Goal: Information Seeking & Learning: Learn about a topic

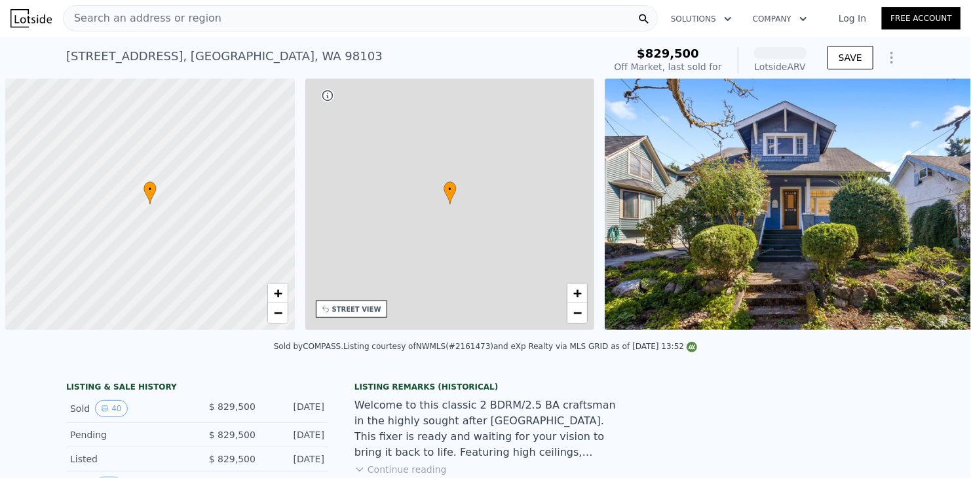
scroll to position [0, 5]
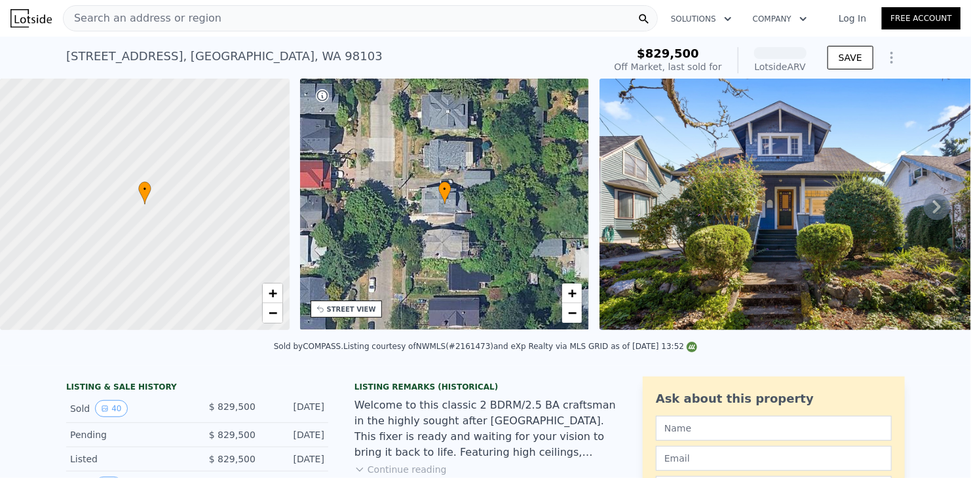
click at [221, 21] on div "Search an address or region" at bounding box center [360, 18] width 595 height 26
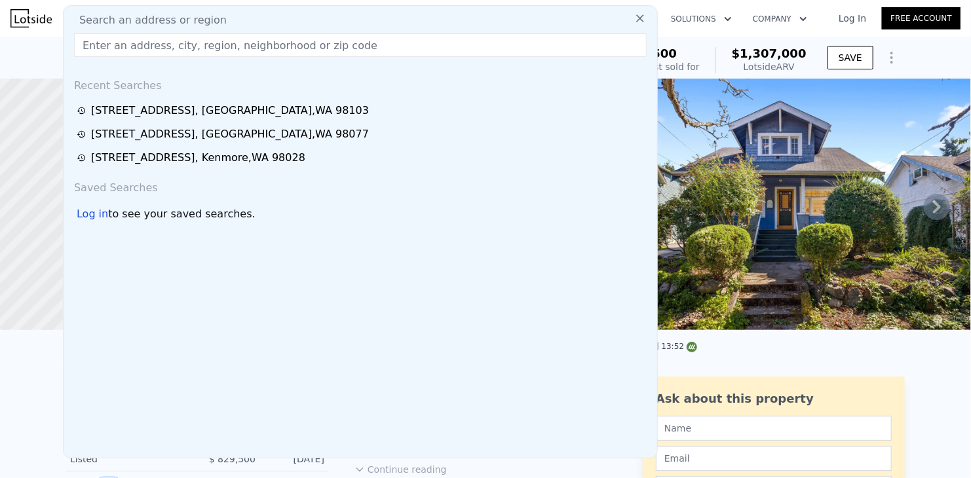
click at [198, 51] on input "text" at bounding box center [360, 45] width 573 height 24
click at [198, 43] on input "text" at bounding box center [360, 45] width 573 height 24
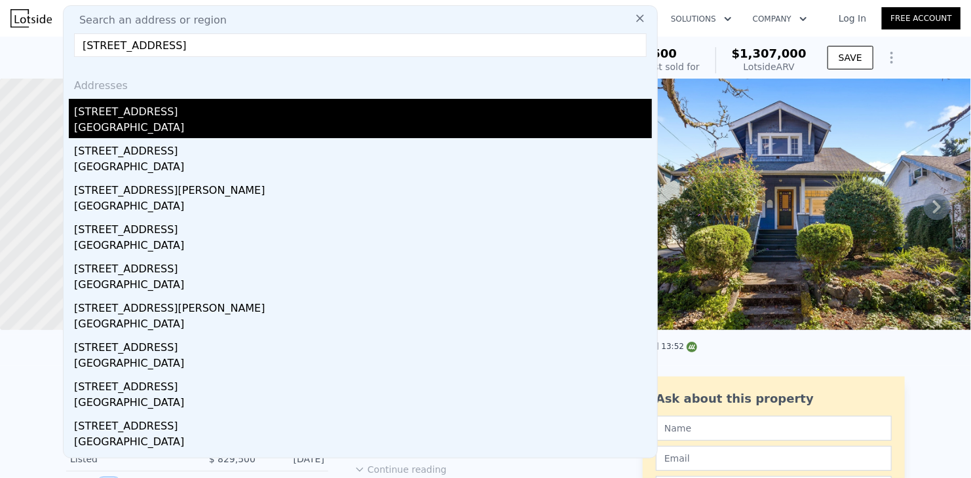
type input "[STREET_ADDRESS]"
click at [149, 119] on div "[STREET_ADDRESS]" at bounding box center [363, 109] width 578 height 21
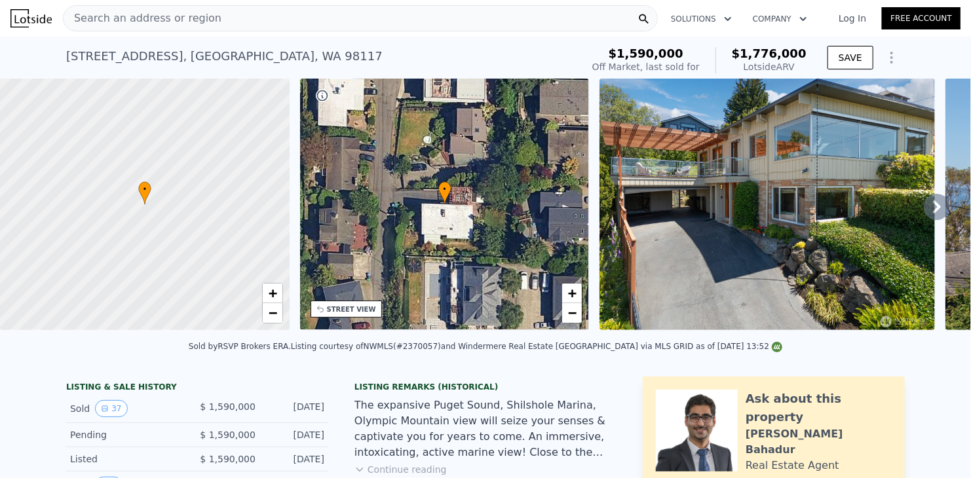
click at [924, 212] on icon at bounding box center [937, 207] width 26 height 26
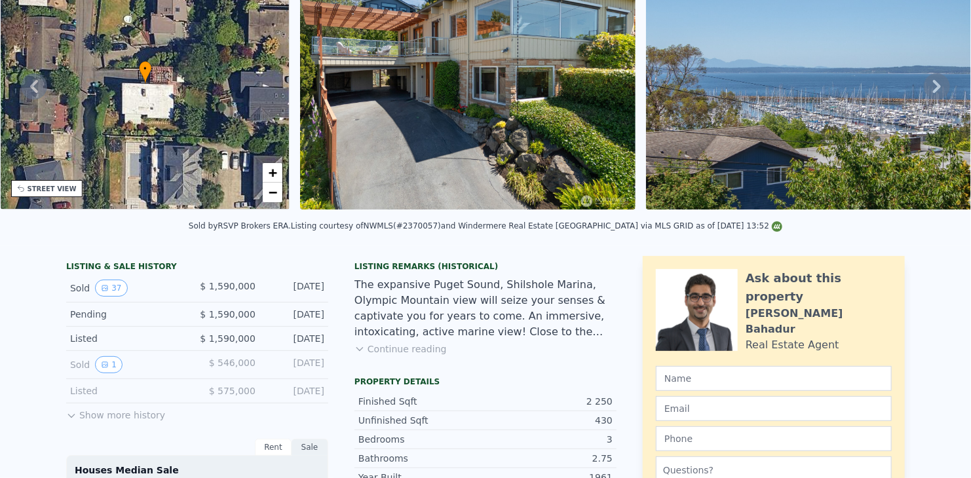
scroll to position [5, 0]
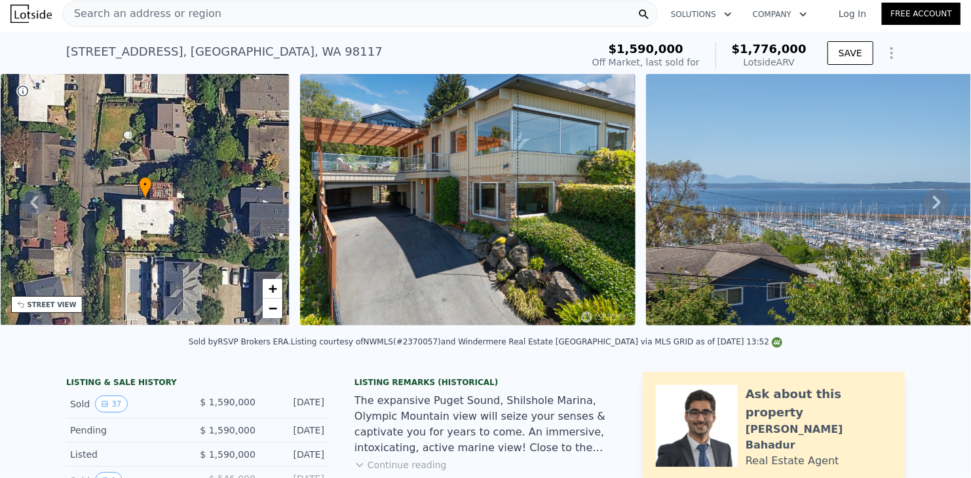
click at [927, 206] on icon at bounding box center [937, 202] width 26 height 26
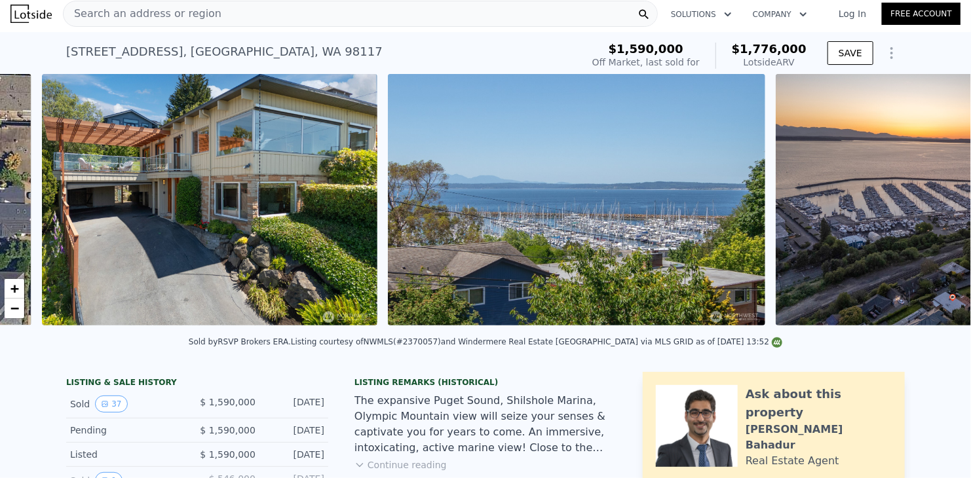
scroll to position [0, 599]
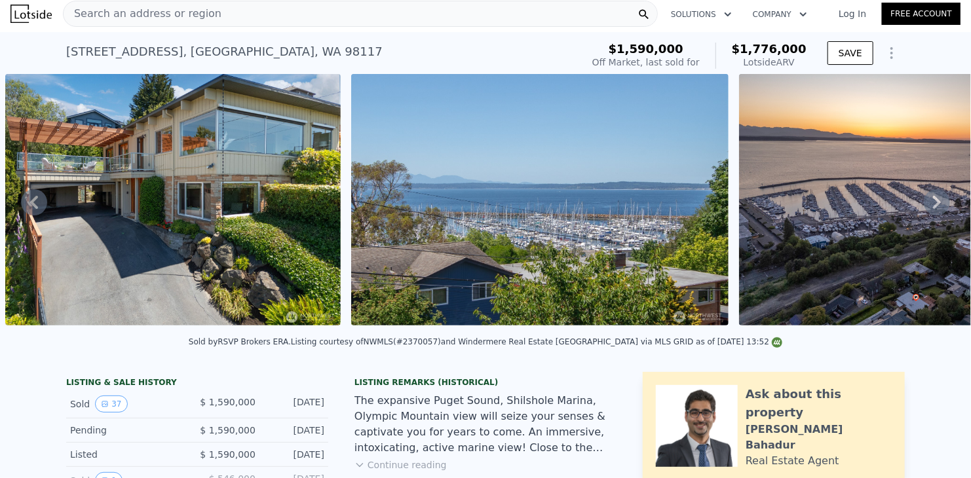
click at [930, 204] on icon at bounding box center [937, 202] width 26 height 26
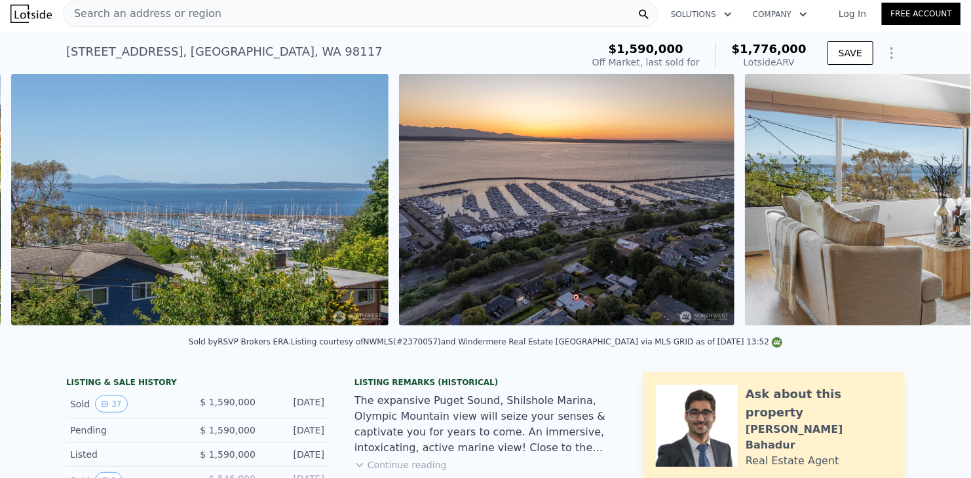
scroll to position [0, 945]
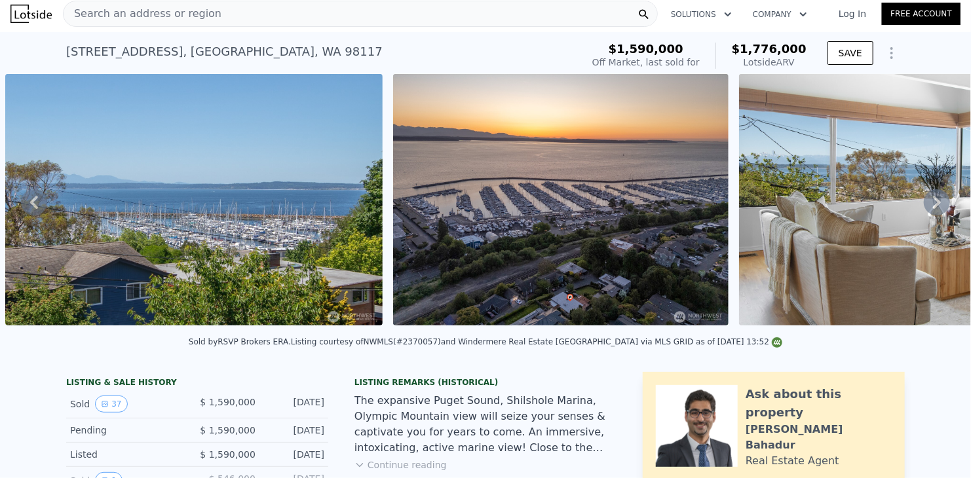
click at [33, 204] on icon at bounding box center [34, 202] width 8 height 13
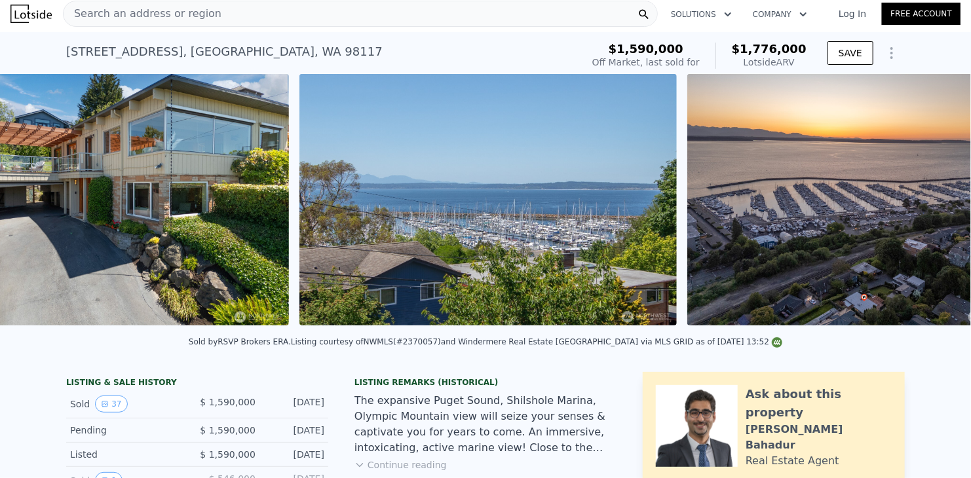
scroll to position [0, 599]
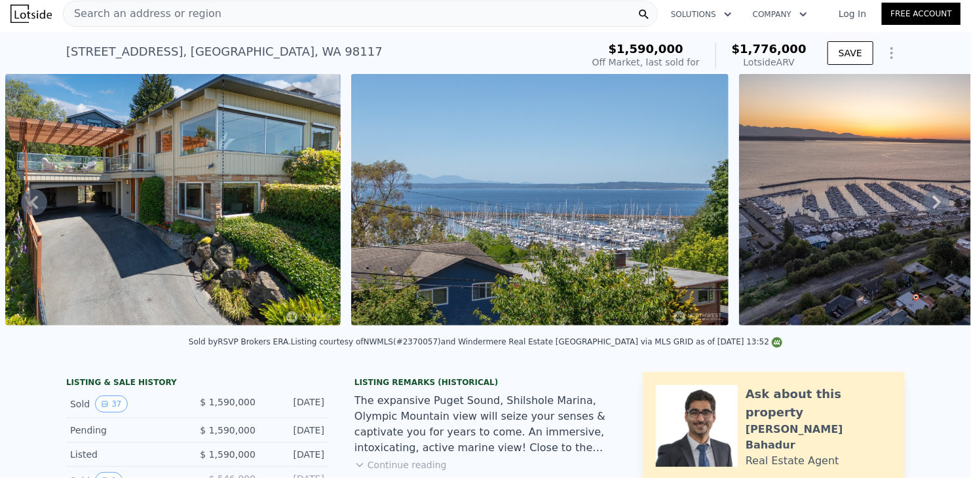
click at [924, 206] on icon at bounding box center [937, 202] width 26 height 26
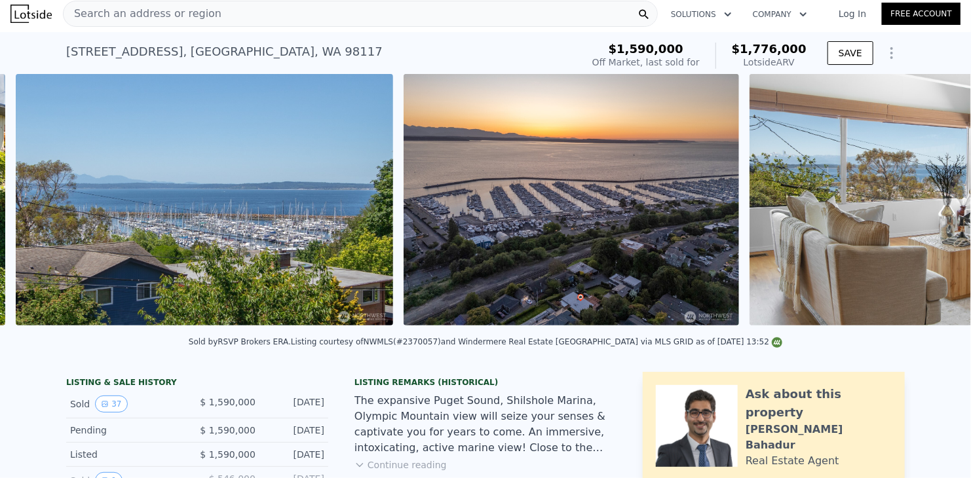
scroll to position [0, 945]
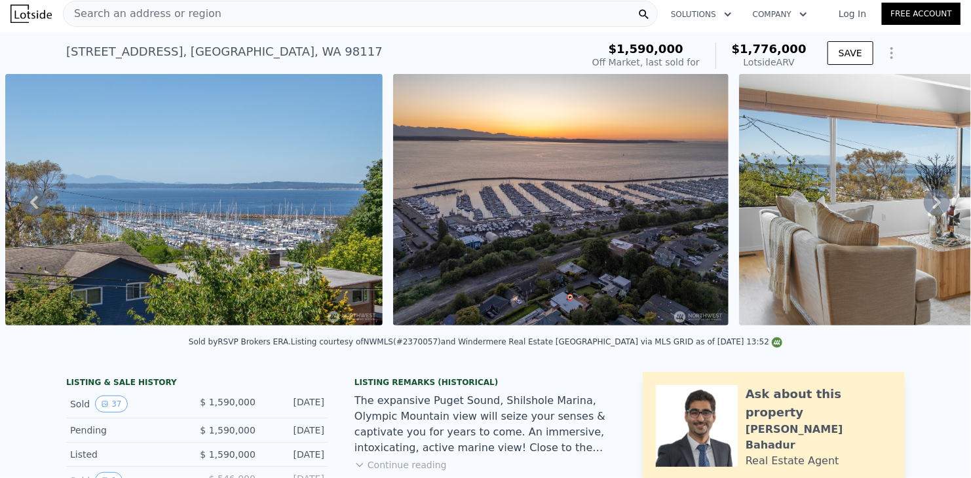
click at [933, 209] on icon at bounding box center [937, 202] width 8 height 13
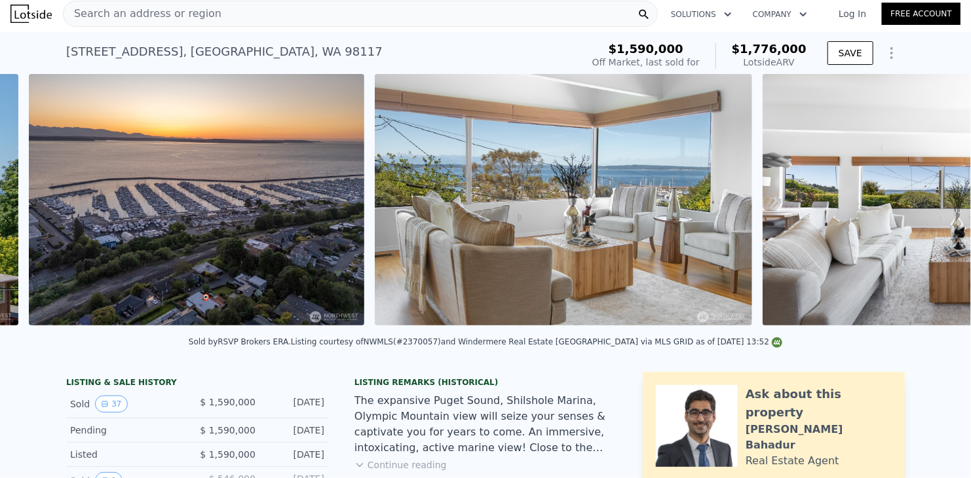
scroll to position [0, 1333]
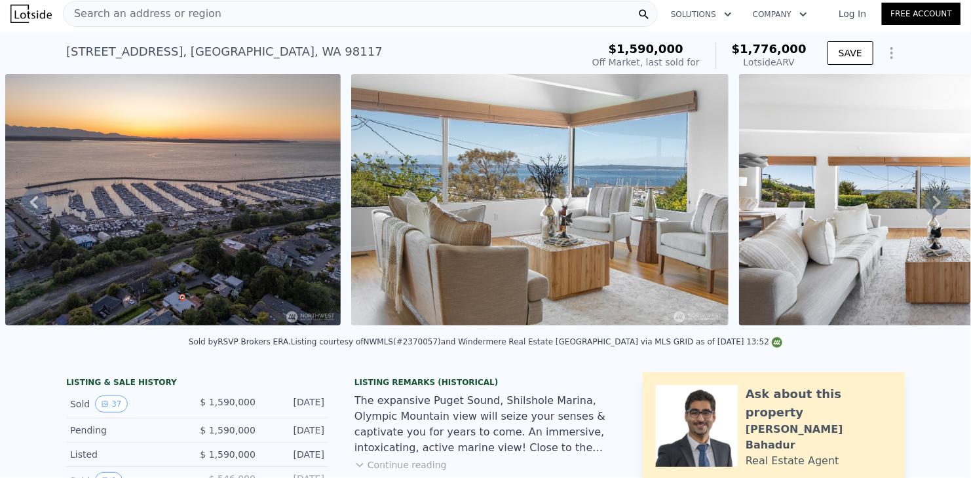
click at [927, 201] on icon at bounding box center [937, 202] width 26 height 26
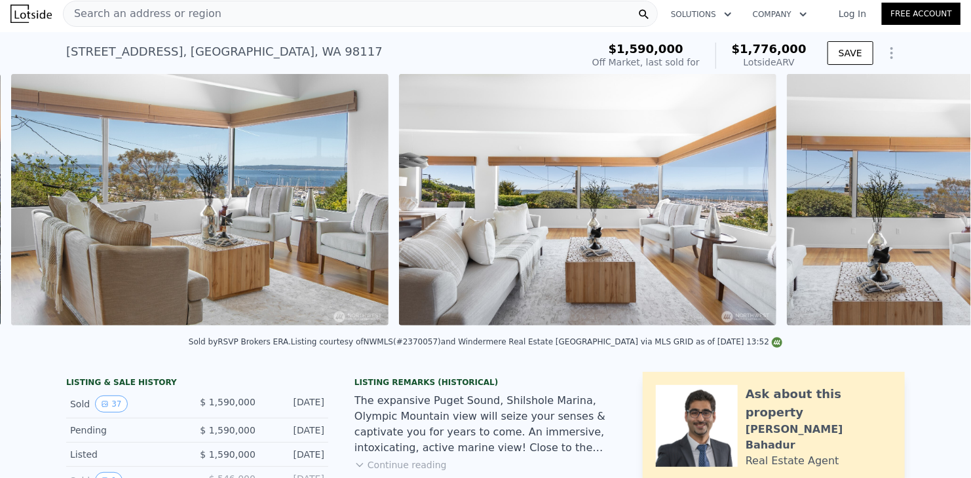
scroll to position [0, 1679]
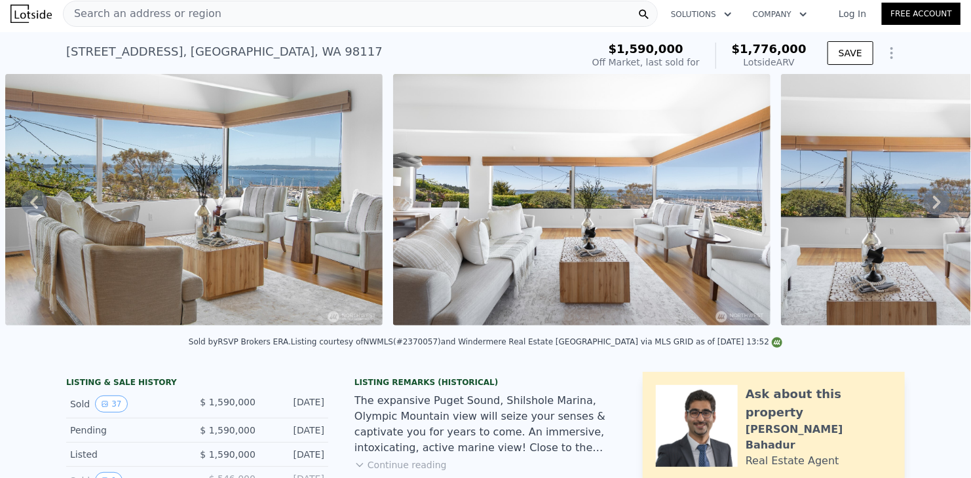
click at [927, 201] on icon at bounding box center [937, 202] width 26 height 26
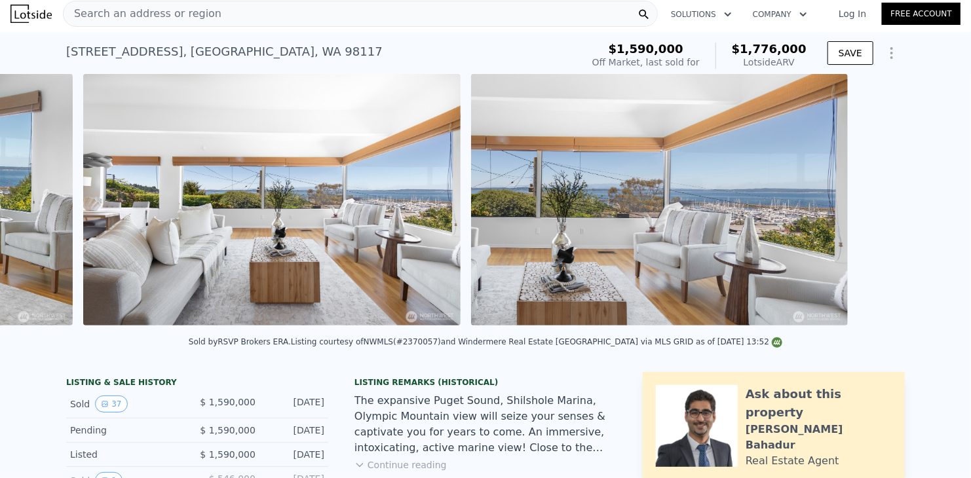
scroll to position [0, 2067]
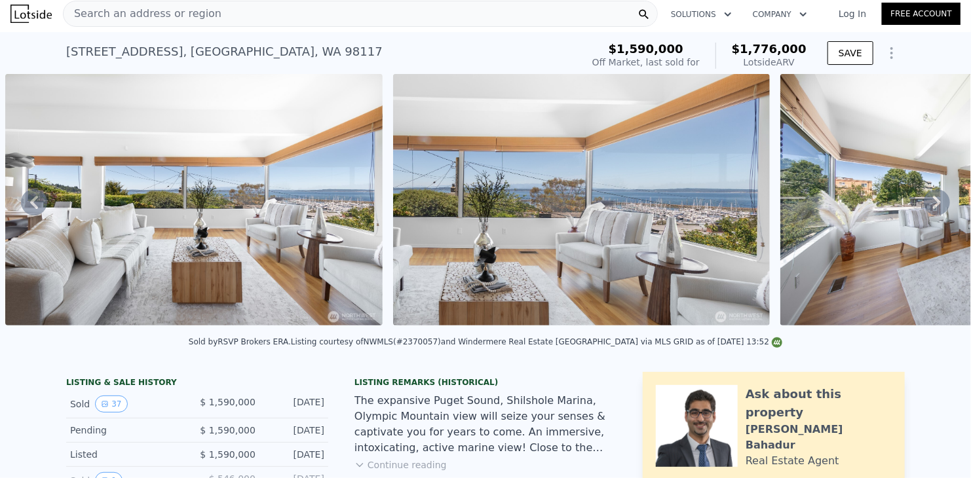
click at [927, 201] on icon at bounding box center [937, 202] width 26 height 26
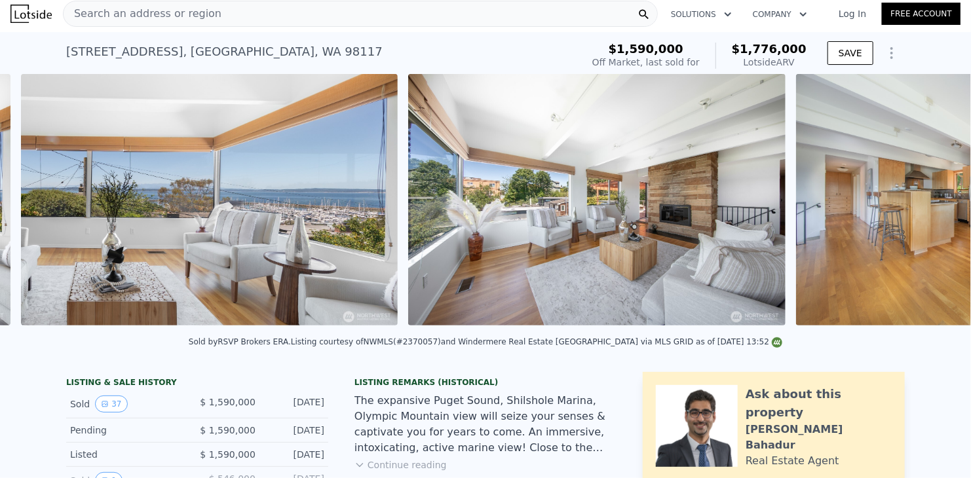
scroll to position [0, 2454]
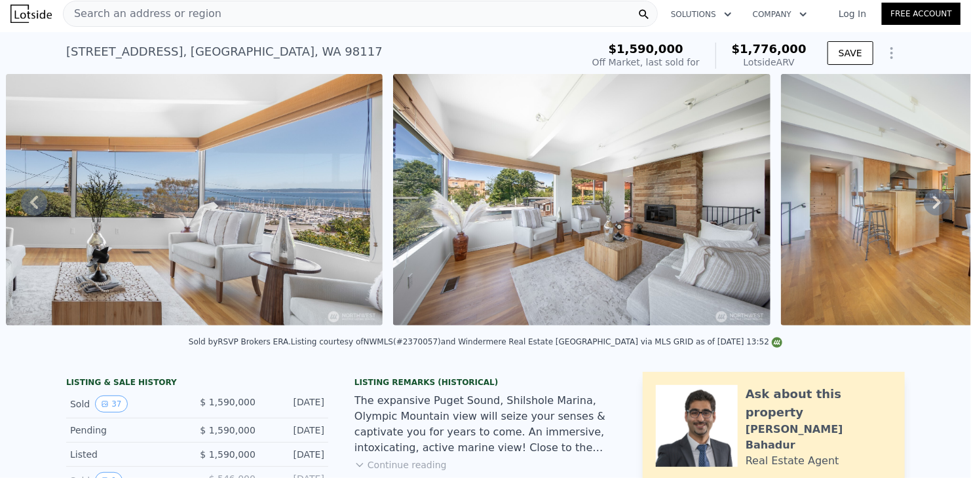
click at [933, 201] on icon at bounding box center [937, 202] width 8 height 13
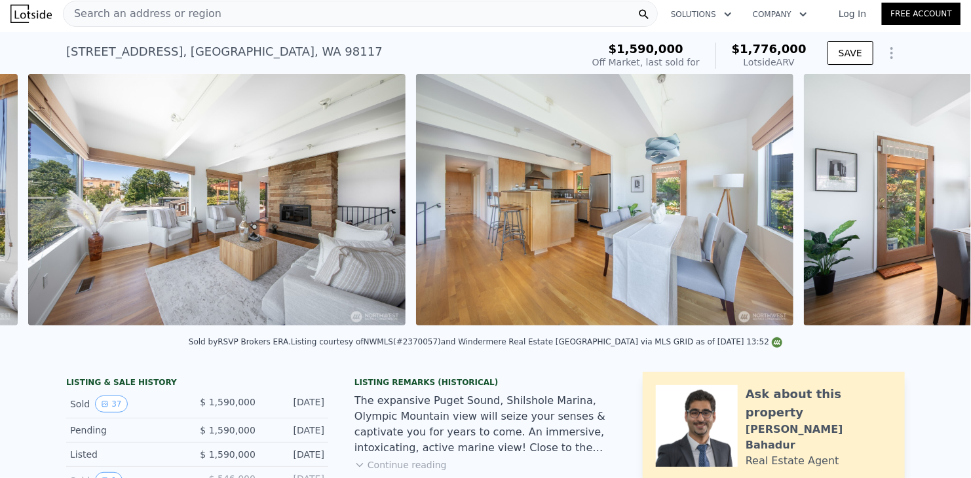
scroll to position [0, 2842]
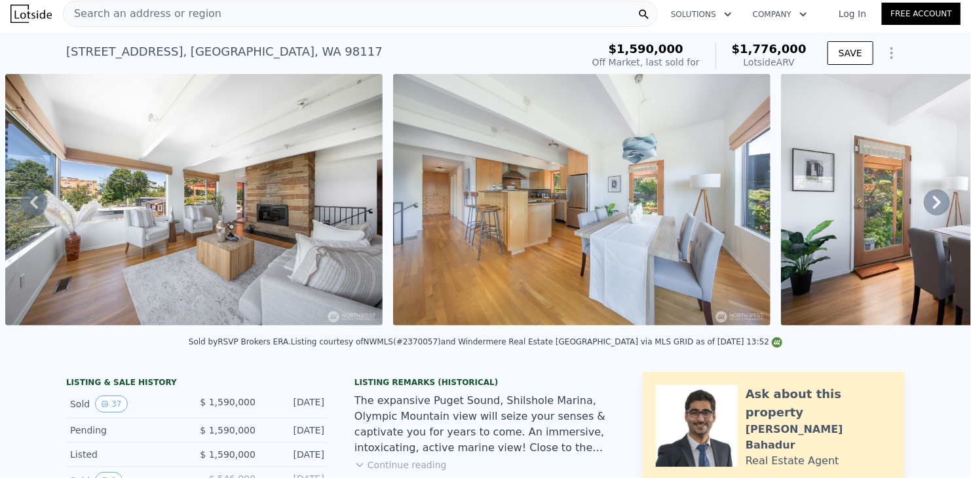
click at [933, 201] on icon at bounding box center [937, 202] width 8 height 13
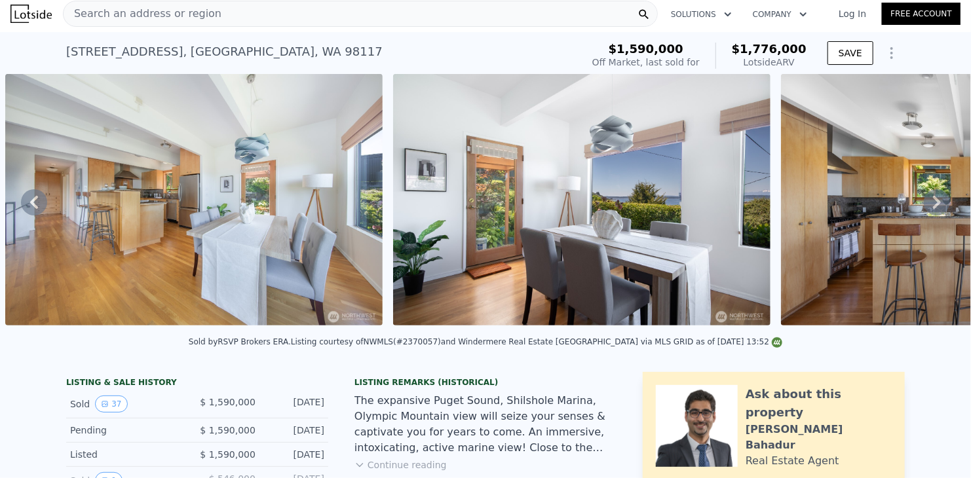
click at [933, 201] on icon at bounding box center [937, 202] width 8 height 13
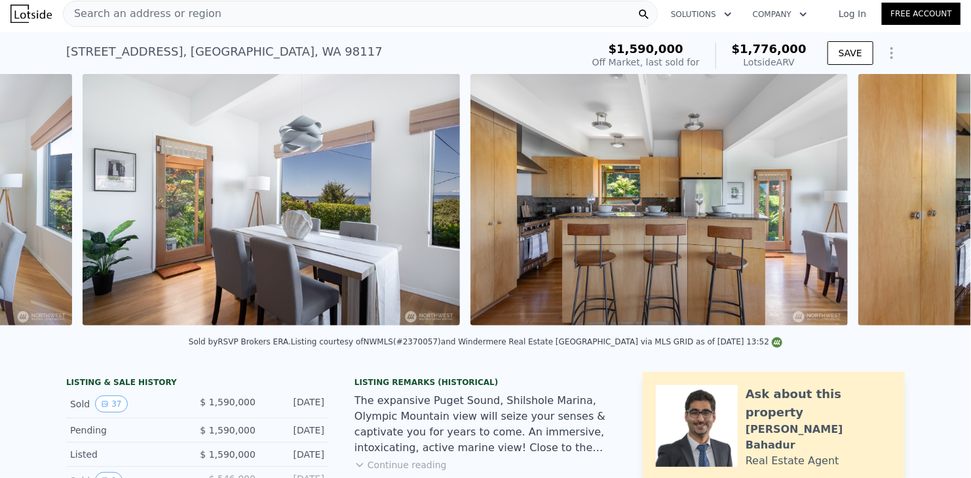
scroll to position [0, 3618]
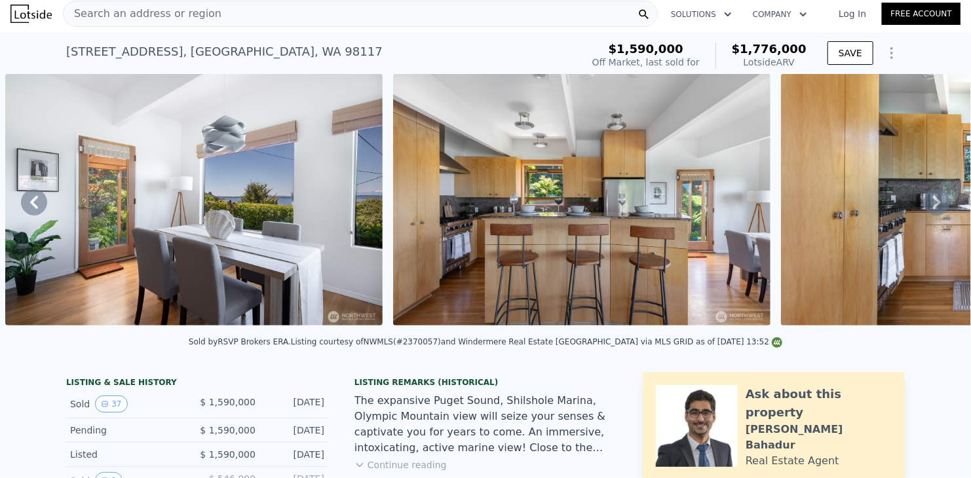
click at [933, 201] on icon at bounding box center [937, 202] width 8 height 13
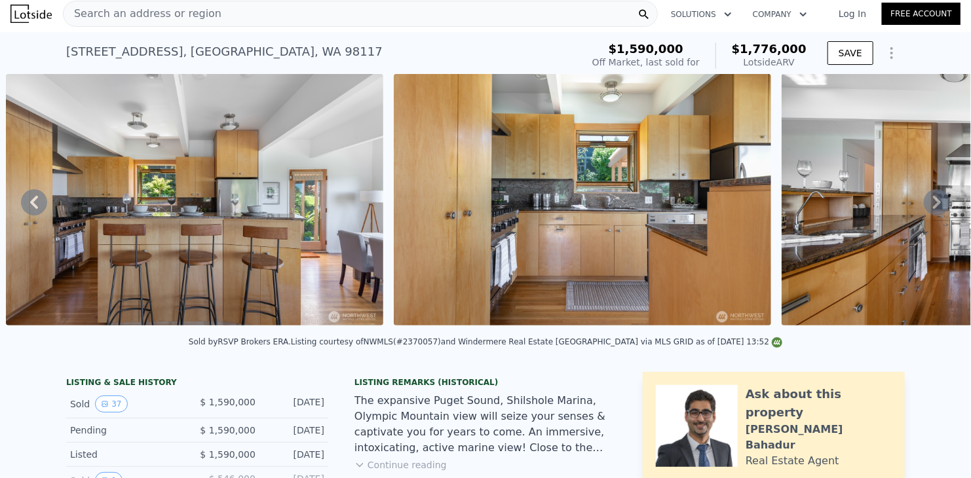
click at [933, 201] on icon at bounding box center [937, 202] width 8 height 13
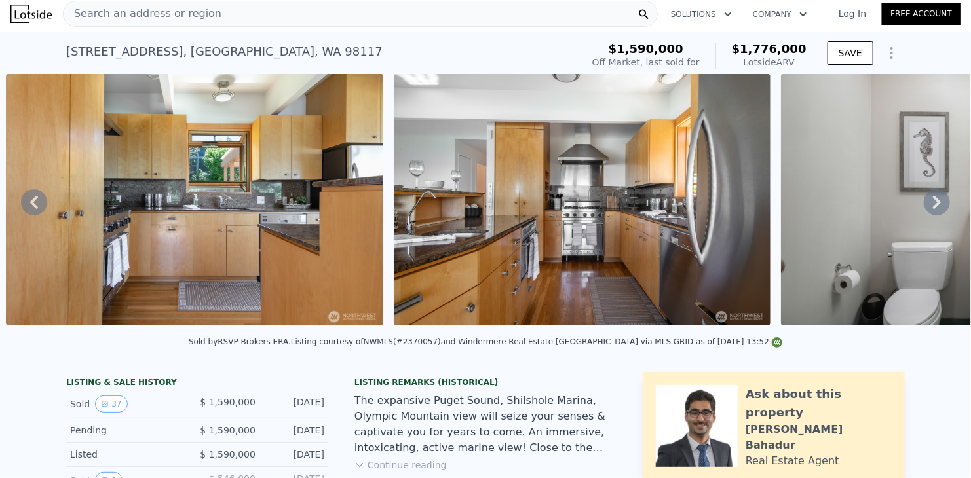
click at [933, 201] on icon at bounding box center [937, 202] width 8 height 13
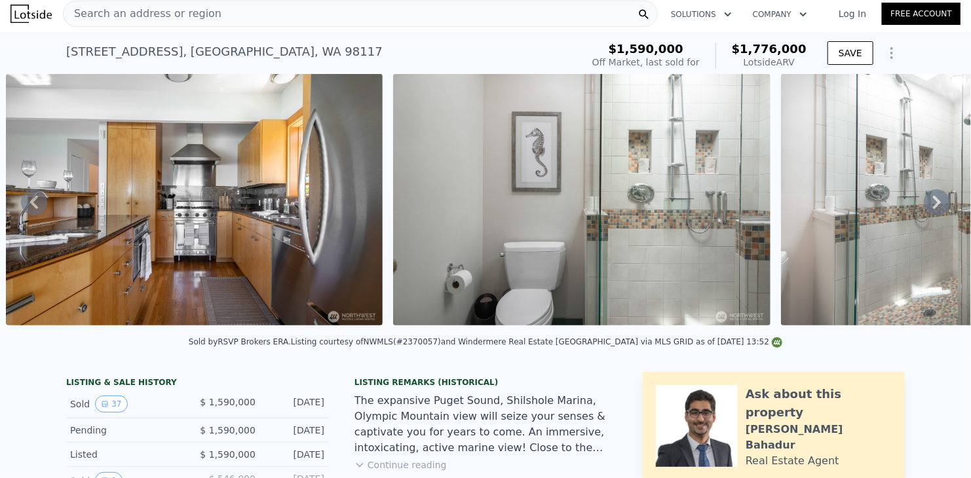
click at [933, 201] on icon at bounding box center [937, 202] width 8 height 13
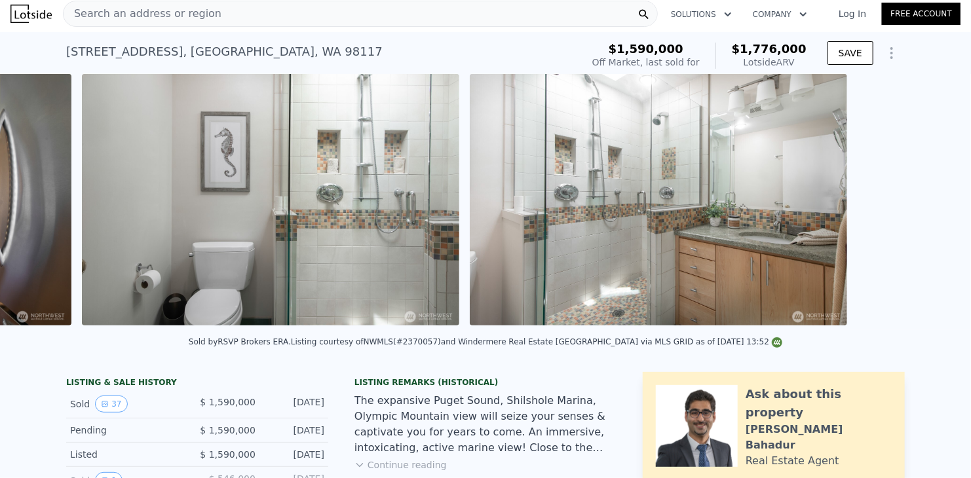
scroll to position [0, 5169]
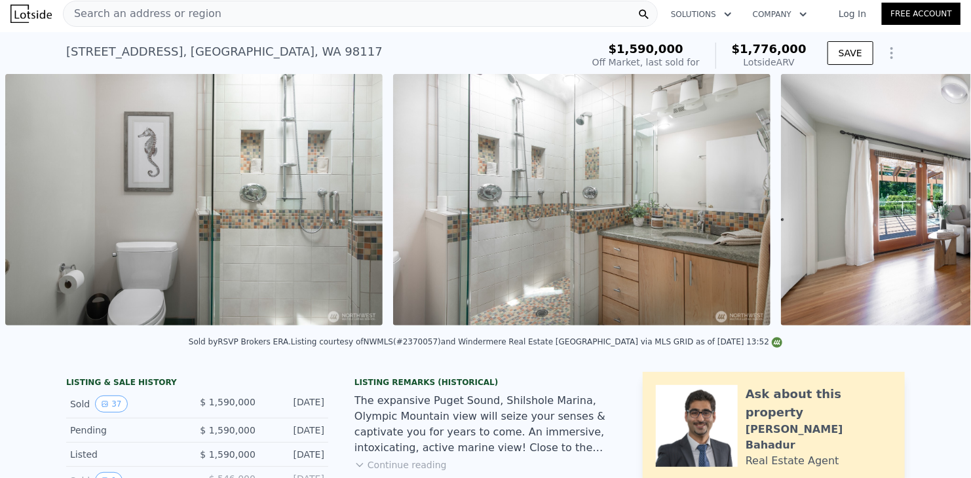
click at [924, 201] on img at bounding box center [969, 200] width 377 height 252
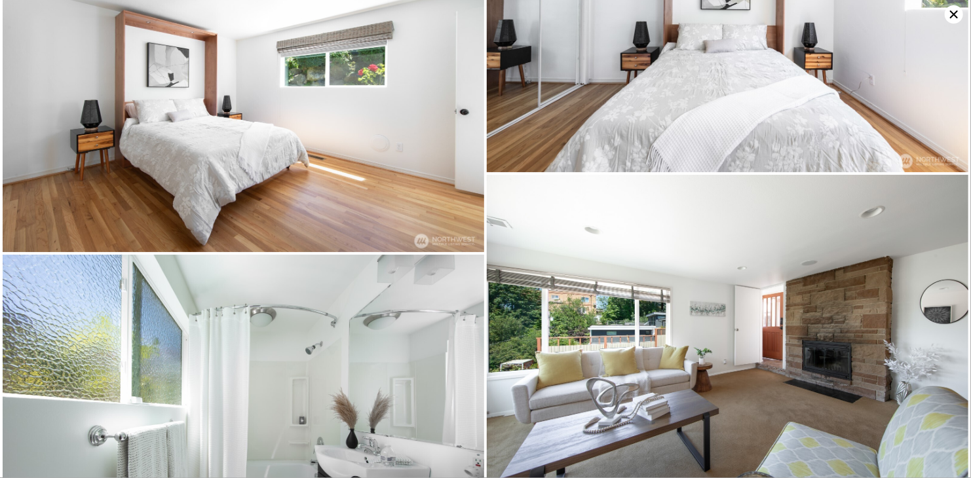
scroll to position [2965, 0]
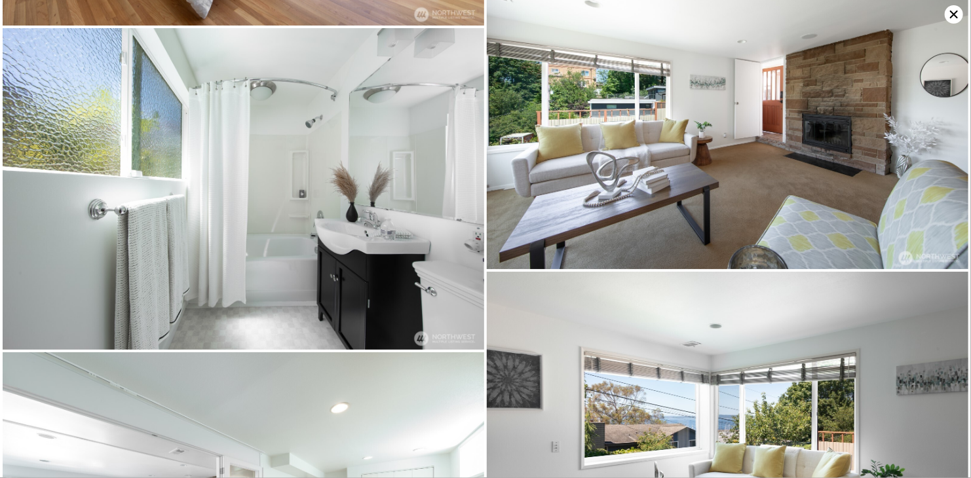
click at [952, 16] on icon at bounding box center [954, 14] width 8 height 8
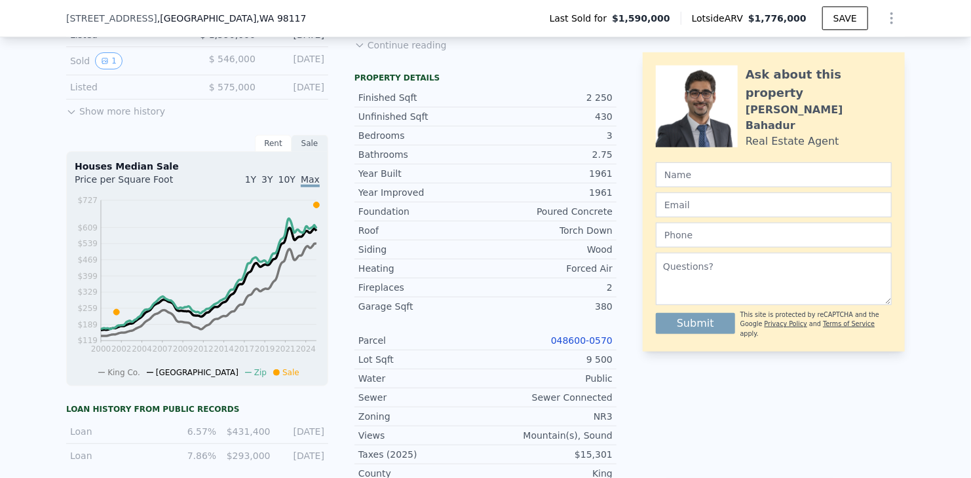
scroll to position [459, 0]
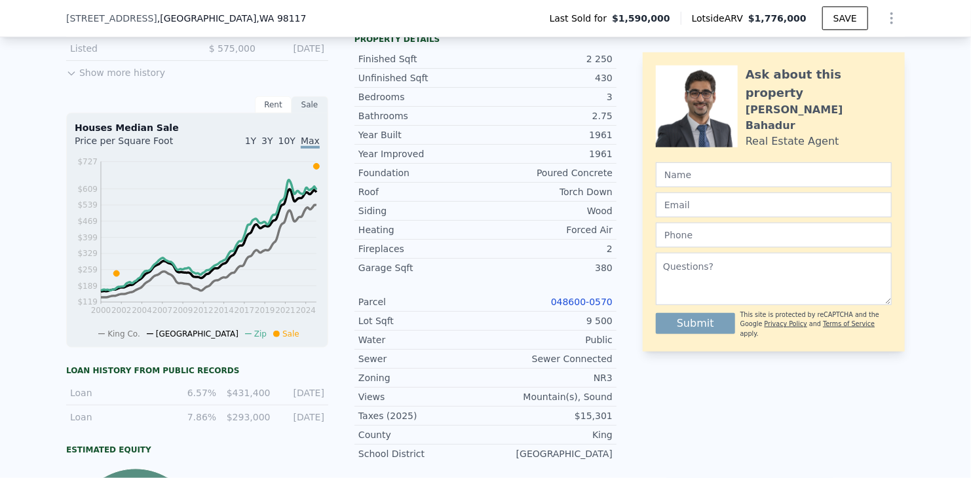
click at [584, 305] on link "048600-0570" at bounding box center [582, 302] width 62 height 10
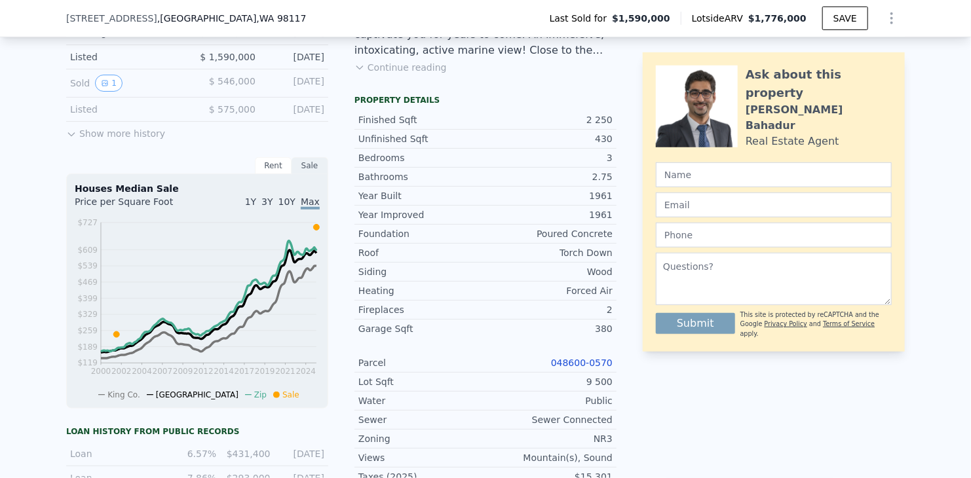
scroll to position [393, 0]
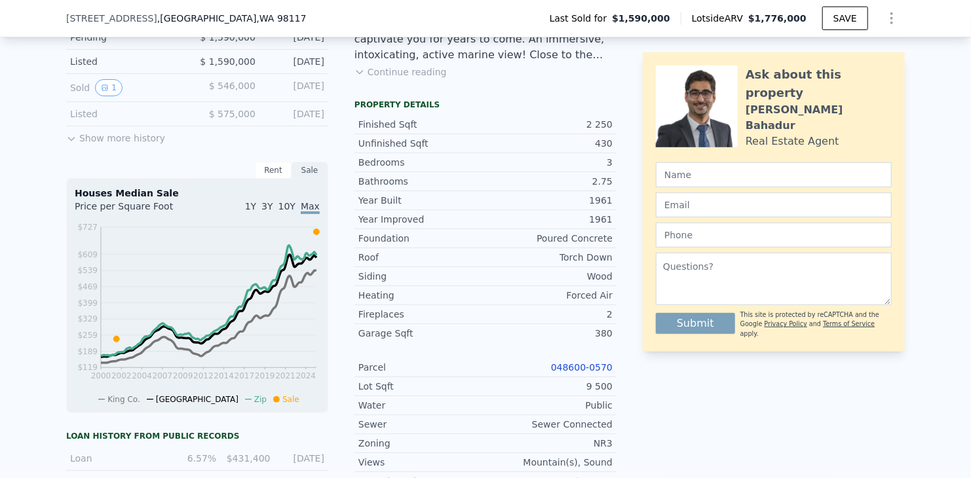
click at [617, 171] on div "LISTING & SALE HISTORY Sold 37 $ 1,590,000 [DATE] Pending $ 1,590,000 [DATE] Li…" at bounding box center [485, 388] width 839 height 818
click at [612, 170] on div "LISTING & SALE HISTORY Sold 37 $ 1,590,000 [DATE] Pending $ 1,590,000 [DATE] Li…" at bounding box center [485, 388] width 839 height 818
drag, startPoint x: 609, startPoint y: 170, endPoint x: 593, endPoint y: 170, distance: 15.7
click at [599, 170] on div "Bedrooms 3" at bounding box center [485, 162] width 262 height 19
click at [605, 169] on div "3" at bounding box center [548, 162] width 127 height 13
